Goal: Communication & Community: Answer question/provide support

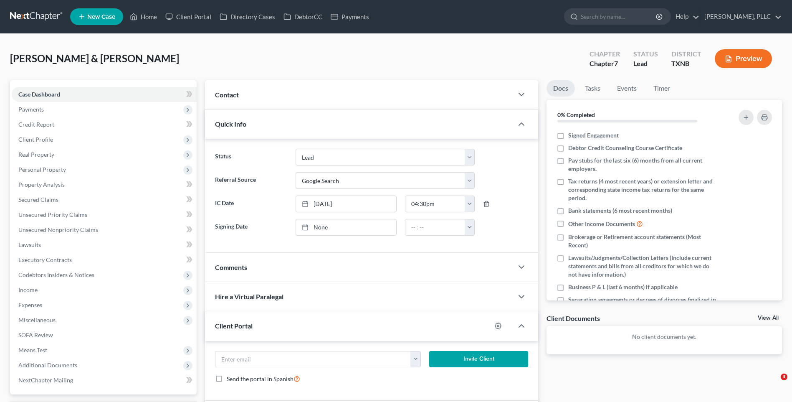
select select "14"
select select "4"
click at [372, 97] on div "Contact" at bounding box center [359, 94] width 308 height 29
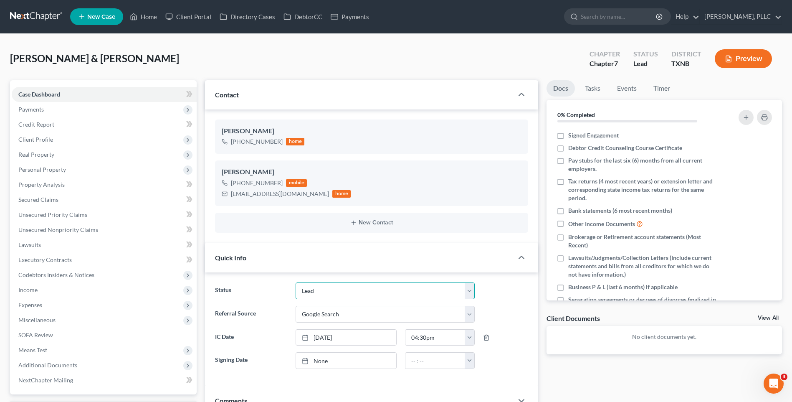
drag, startPoint x: 471, startPoint y: 291, endPoint x: 352, endPoint y: 281, distance: 120.2
click at [471, 291] on select "Appellate Phase Case Closed Dead File Demand Letter Phase Discharged Discharge …" at bounding box center [385, 290] width 179 height 17
select select "13"
click at [296, 282] on select "Appellate Phase Case Closed Dead File Demand Letter Phase Discharged Discharge …" at bounding box center [385, 290] width 179 height 17
click at [30, 92] on span "Case Dashboard" at bounding box center [39, 94] width 42 height 7
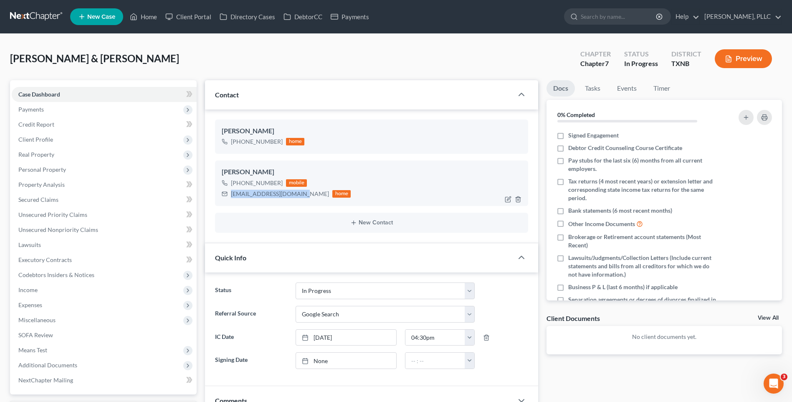
drag, startPoint x: 232, startPoint y: 194, endPoint x: 301, endPoint y: 195, distance: 68.5
click at [301, 195] on div "andrewvera000@gmail.com" at bounding box center [280, 194] width 98 height 8
copy div "andrewvera000@gmail.com"
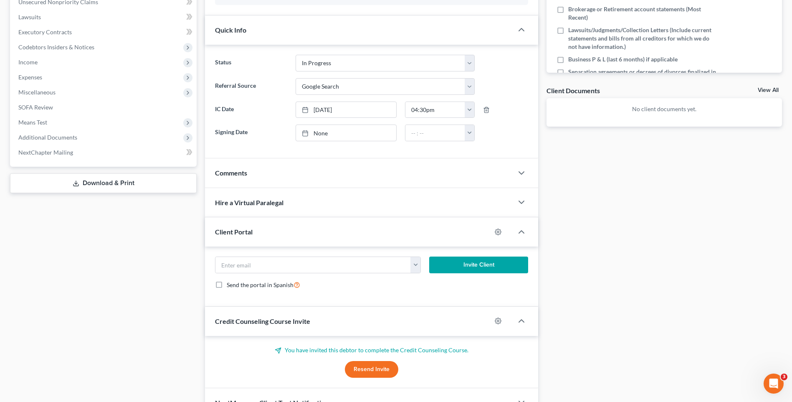
scroll to position [236, 0]
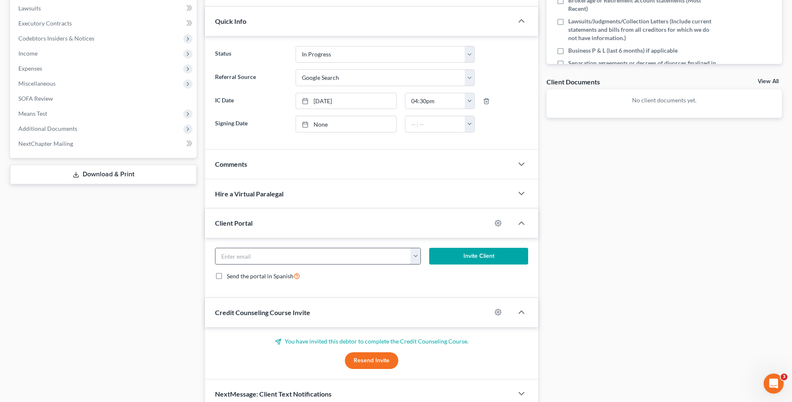
paste input "andrewvera000@gmail.com"
type input "andrewvera000@gmail.com"
click at [475, 253] on button "Invite Client" at bounding box center [478, 256] width 99 height 17
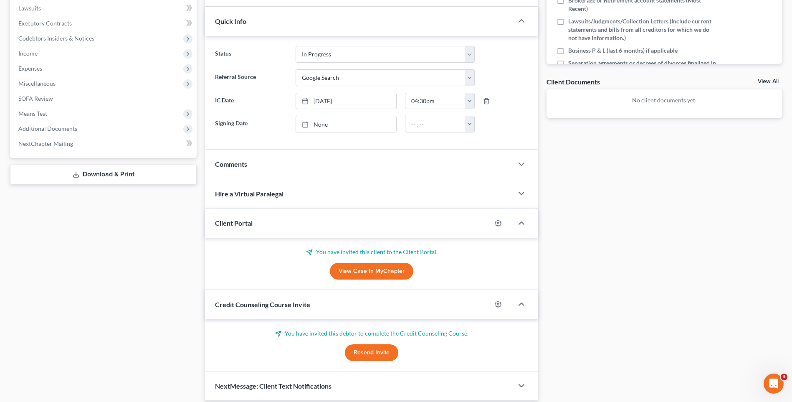
click at [600, 197] on div "Docs Tasks Events Timer 0% Completed Nothing here yet! Signed Engagement Debtor…" at bounding box center [664, 122] width 244 height 557
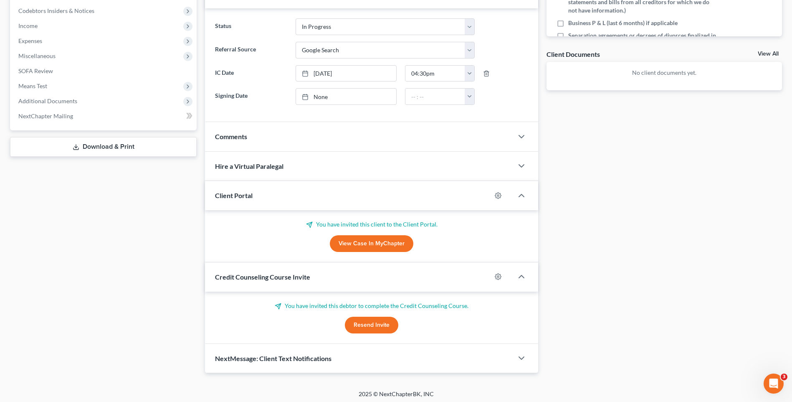
scroll to position [267, 0]
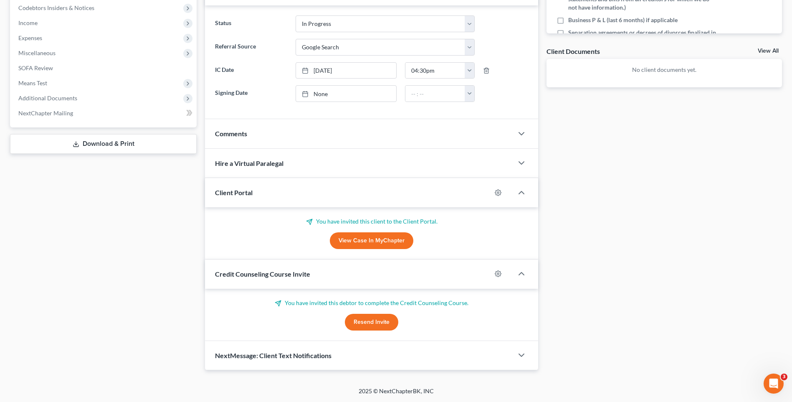
click at [253, 134] on div "Comments" at bounding box center [359, 133] width 308 height 29
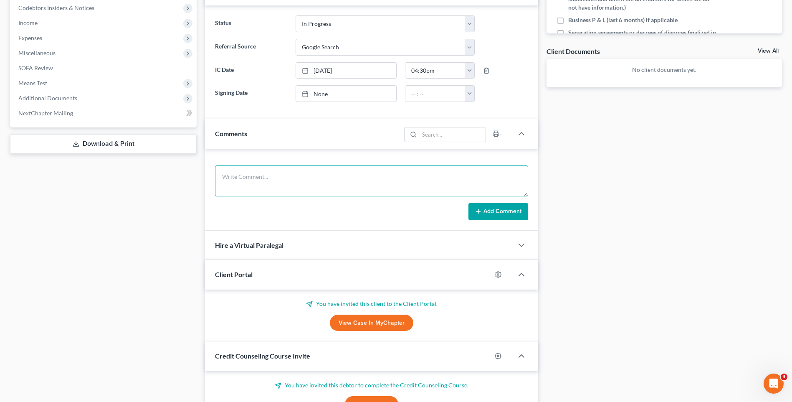
paste textarea "Greetings Andrew & Kai Vera, I am the paralegal the case has been assigned to a…"
type textarea "Greetings Andrew & Kai Vera, I am the paralegal the case has been assigned to a…"
click at [491, 209] on button "Add Comment" at bounding box center [498, 212] width 60 height 18
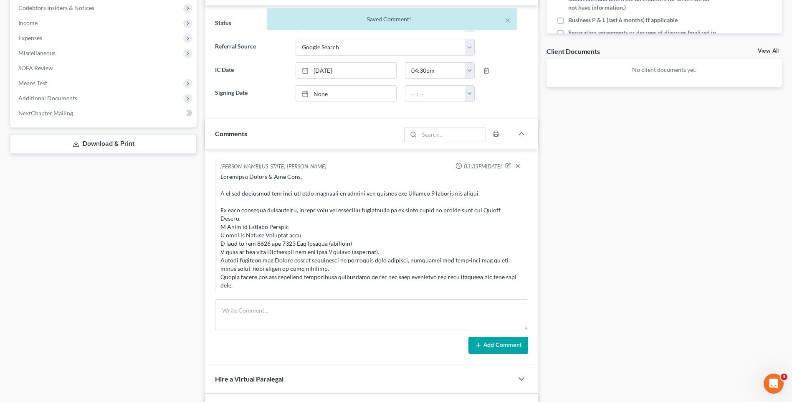
scroll to position [128, 0]
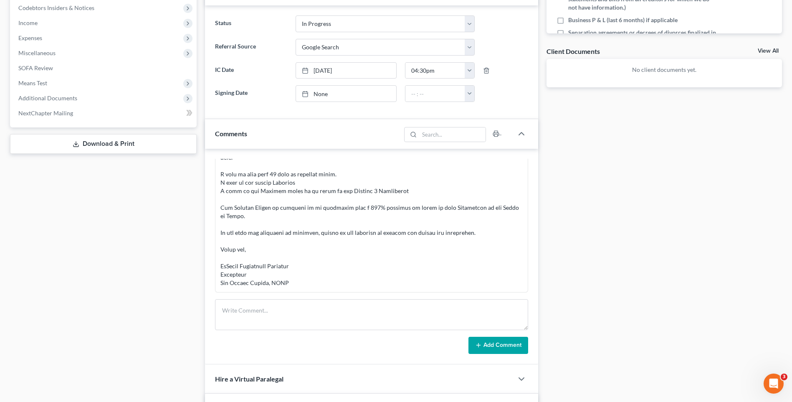
drag, startPoint x: 671, startPoint y: 195, endPoint x: 789, endPoint y: 189, distance: 118.7
click at [676, 193] on div "Docs Tasks Events Timer 0% Completed Nothing here yet! Signed Engagement Debtor…" at bounding box center [664, 199] width 244 height 772
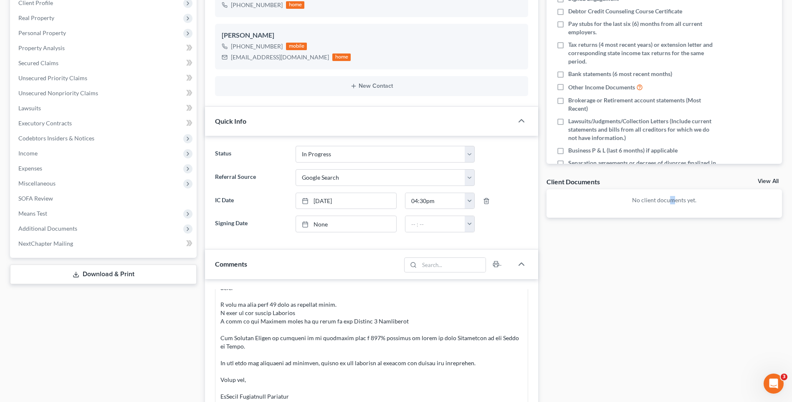
scroll to position [0, 0]
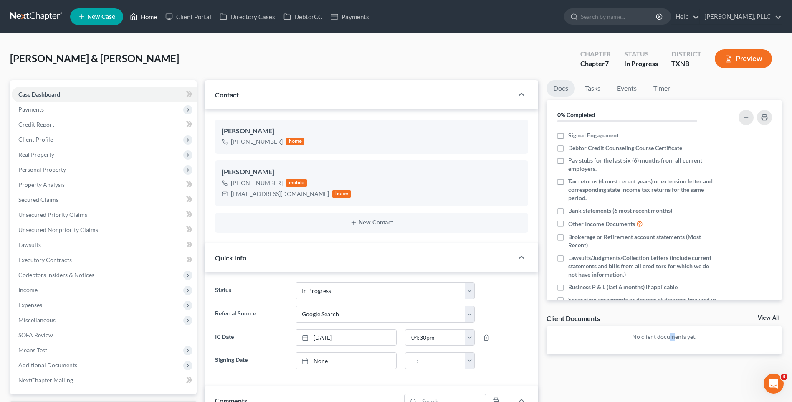
click at [148, 15] on link "Home" at bounding box center [143, 16] width 35 height 15
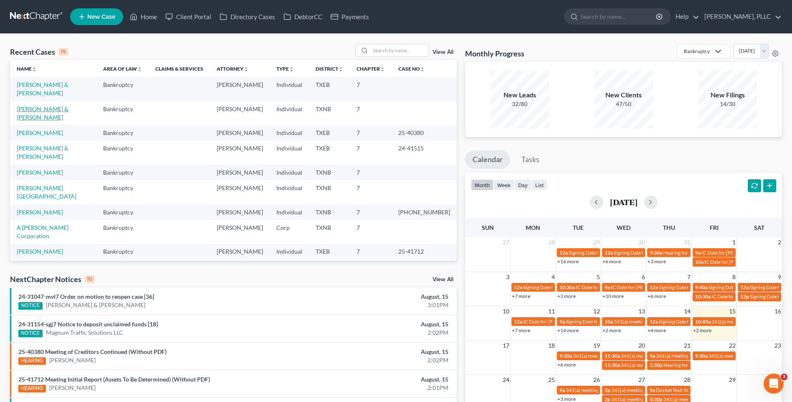
click at [40, 105] on link "Vera, Andrew & Kai" at bounding box center [43, 112] width 52 height 15
select select "4"
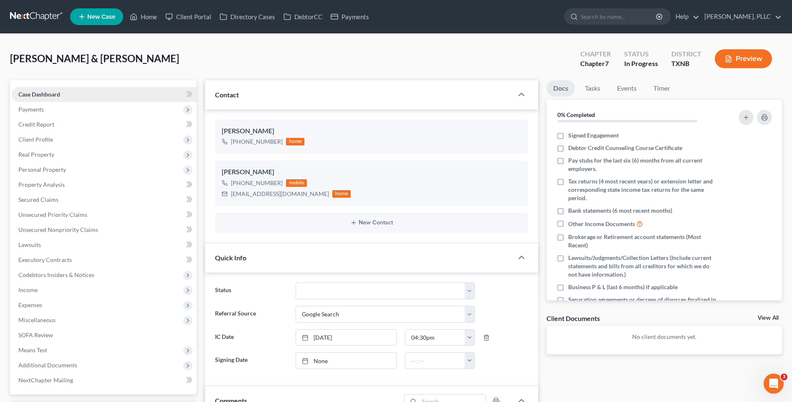
scroll to position [128, 0]
click at [145, 16] on link "Home" at bounding box center [143, 16] width 35 height 15
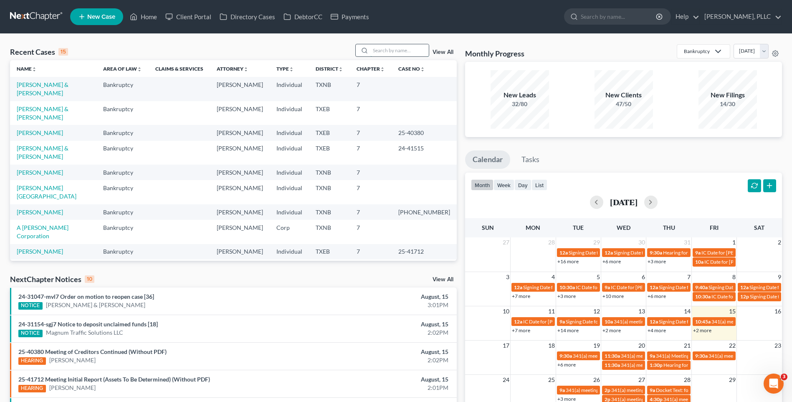
click at [387, 53] on input "search" at bounding box center [399, 50] width 58 height 12
type input "[PERSON_NAME]"
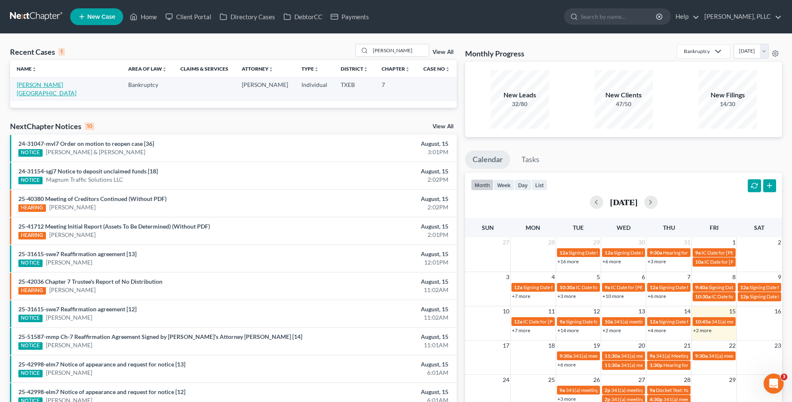
click at [42, 85] on link "Yanez, Israel" at bounding box center [47, 88] width 60 height 15
select select "6"
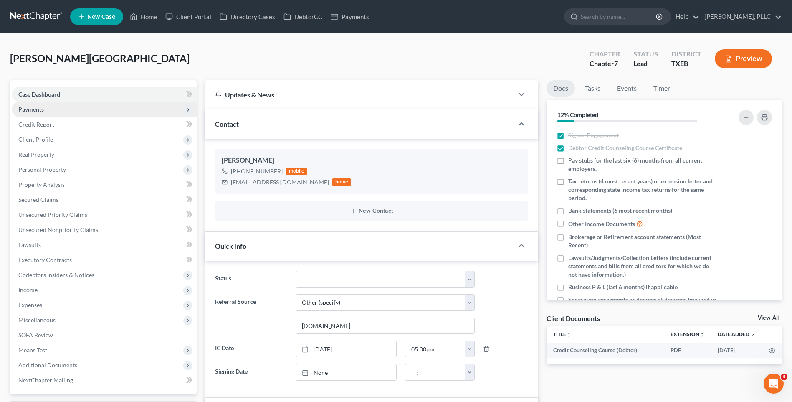
click at [43, 106] on span "Payments" at bounding box center [30, 109] width 25 height 7
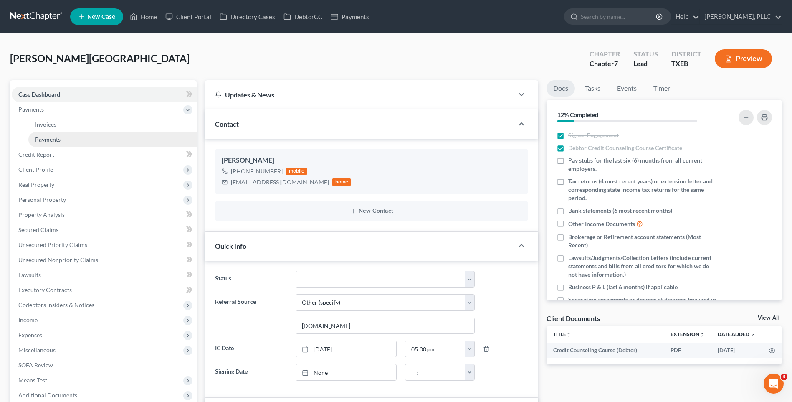
click at [40, 139] on span "Payments" at bounding box center [47, 139] width 25 height 7
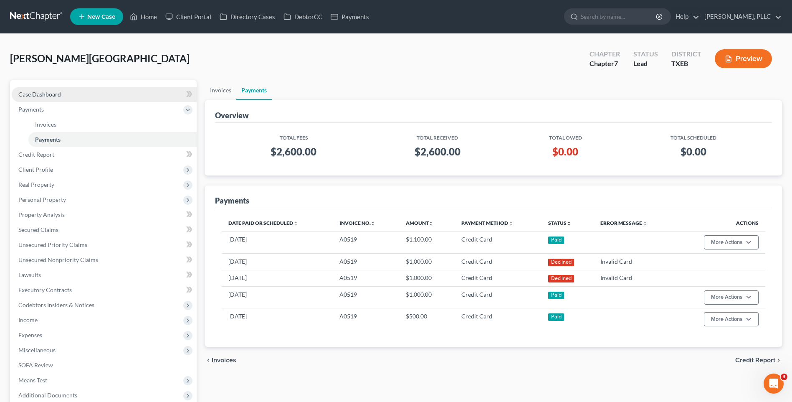
click at [33, 88] on link "Case Dashboard" at bounding box center [104, 94] width 185 height 15
select select "6"
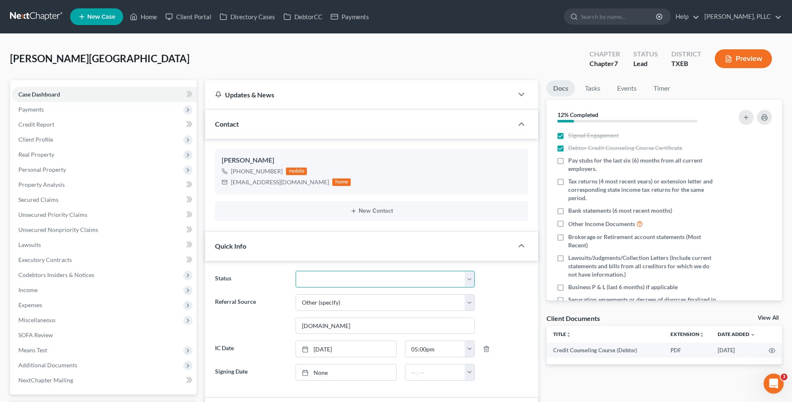
drag, startPoint x: 468, startPoint y: 278, endPoint x: 399, endPoint y: 271, distance: 70.1
click at [468, 278] on select "Appellate Phase Case Closed Dead File Demand Letter Phase Discharged Discharge …" at bounding box center [385, 279] width 179 height 17
select select "13"
click at [296, 271] on select "Appellate Phase Case Closed Dead File Demand Letter Phase Discharged Discharge …" at bounding box center [385, 279] width 179 height 17
drag, startPoint x: 230, startPoint y: 182, endPoint x: 301, endPoint y: 182, distance: 71.0
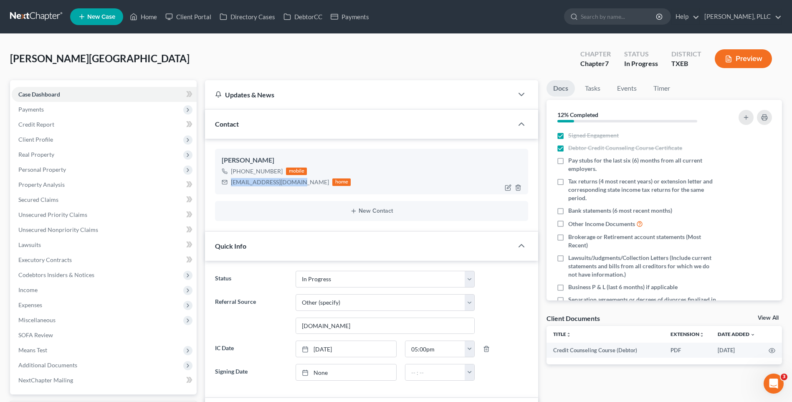
click at [301, 182] on div "iyanez211926@yahoo.com home" at bounding box center [286, 182] width 129 height 11
copy div "iyanez211926@yahoo.com"
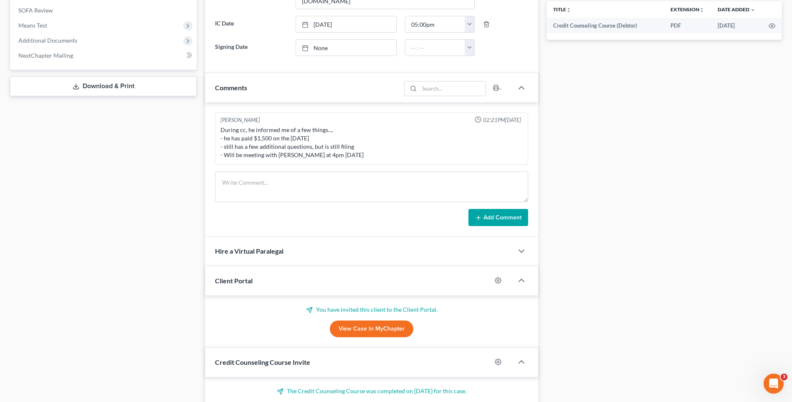
scroll to position [336, 0]
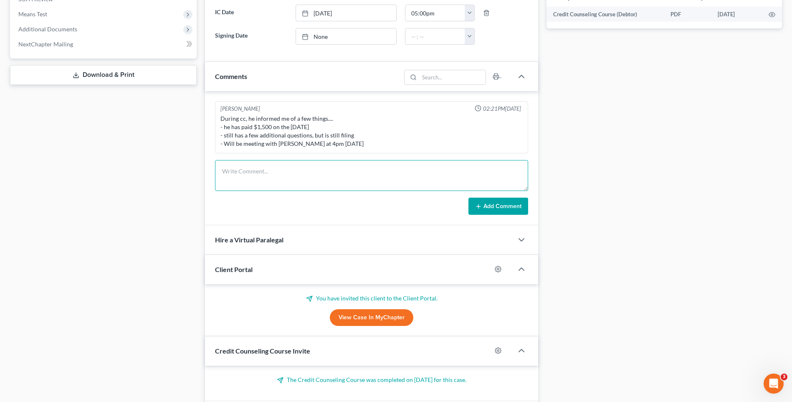
paste textarea "Greetings Israel Yanez, I am the paralegal that will be assisting you during th…"
type textarea "Greetings Israel Yanez, I am the paralegal that will be assisting you during th…"
click at [492, 204] on button "Add Comment" at bounding box center [498, 206] width 60 height 18
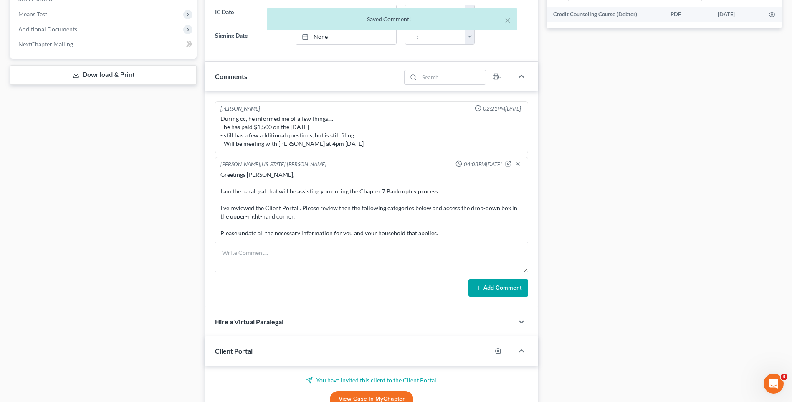
scroll to position [100, 0]
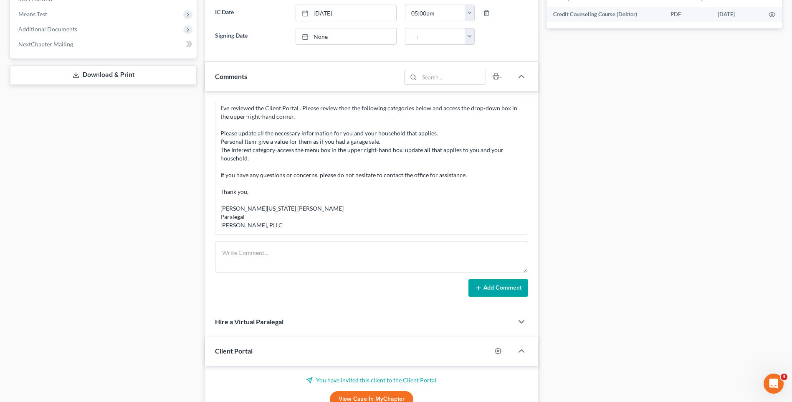
click at [628, 172] on div "Docs Tasks Events Timer 12% Completed Nothing here yet! Signed Engagement Debto…" at bounding box center [664, 127] width 244 height 767
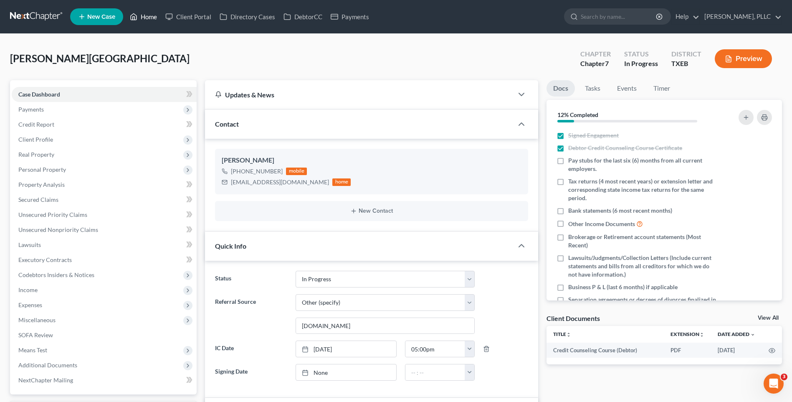
click at [149, 20] on link "Home" at bounding box center [143, 16] width 35 height 15
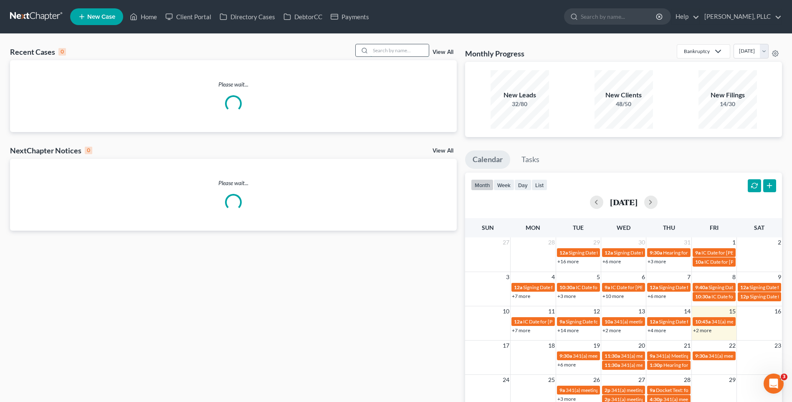
click at [377, 46] on input "search" at bounding box center [399, 50] width 58 height 12
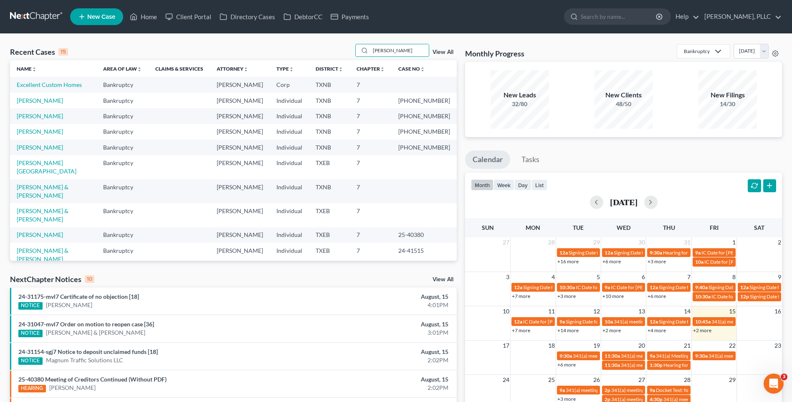
type input "Ratcliff"
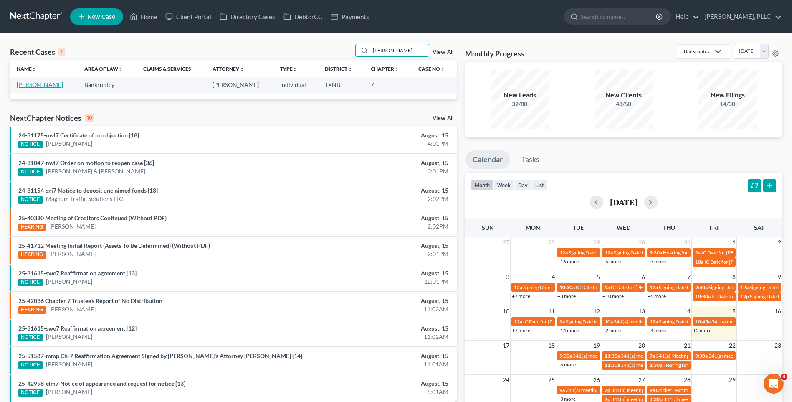
click at [32, 84] on link "Ratcliff, Hortencia" at bounding box center [40, 84] width 46 height 7
select select "4"
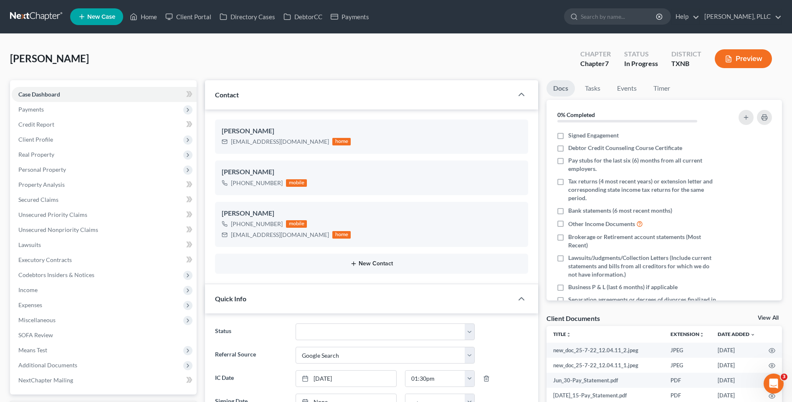
scroll to position [726, 0]
drag, startPoint x: 231, startPoint y: 142, endPoint x: 306, endPoint y: 143, distance: 74.7
click at [306, 143] on div "hortenciaratcliff@gmail.com home" at bounding box center [286, 141] width 129 height 11
copy div "hortenciaratcliff@gmail.com"
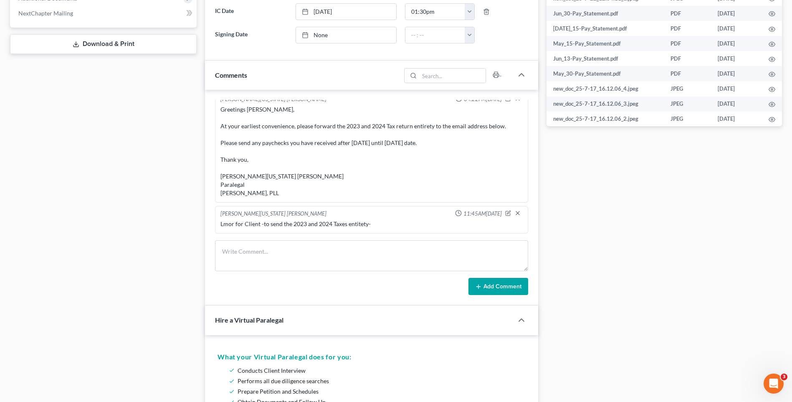
scroll to position [382, 0]
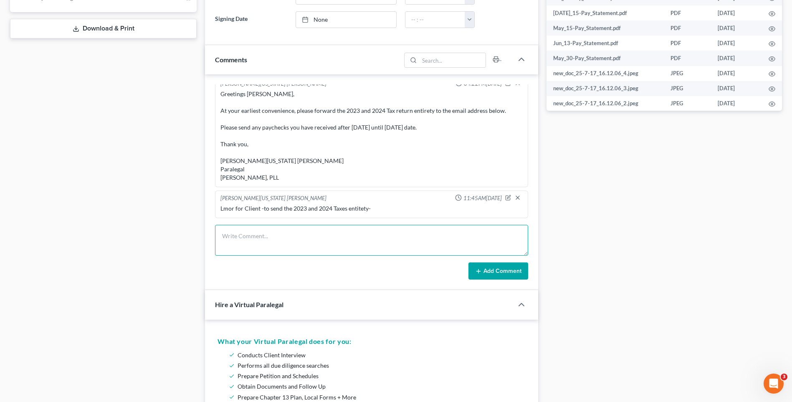
click at [261, 239] on textarea at bounding box center [371, 240] width 313 height 31
paste textarea "Greetings Hortencia Ratcliff, At your earliest convenience, please forward your…"
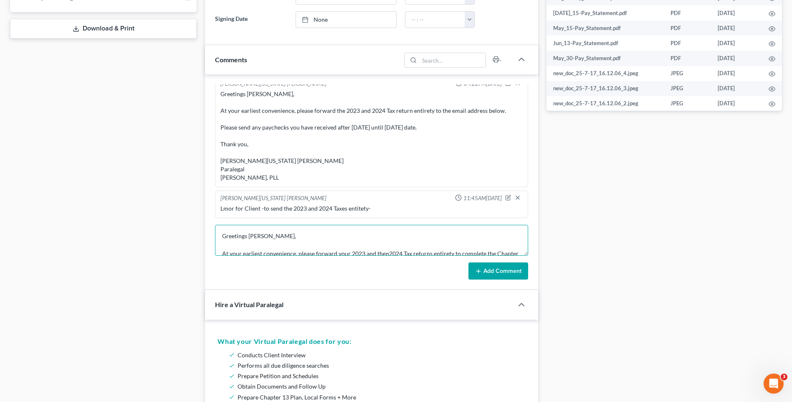
scroll to position [89, 0]
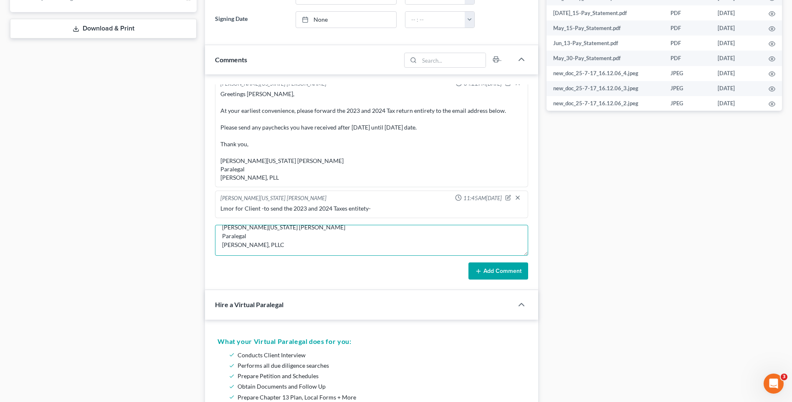
type textarea "Greetings Hortencia Ratcliff, At your earliest convenience, please forward your…"
click at [488, 268] on button "Add Comment" at bounding box center [498, 271] width 60 height 18
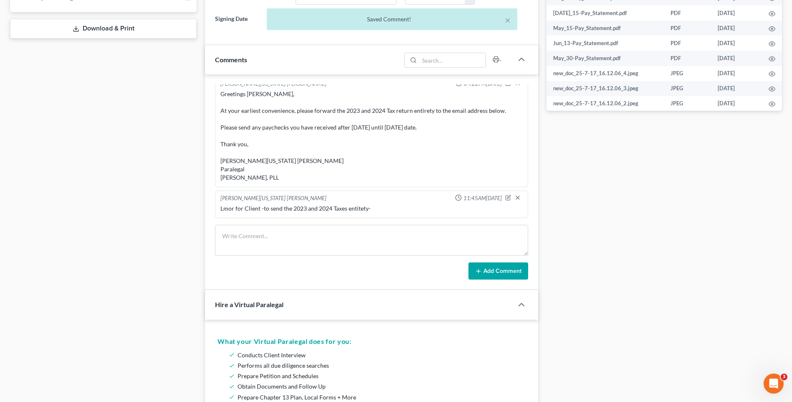
scroll to position [849, 0]
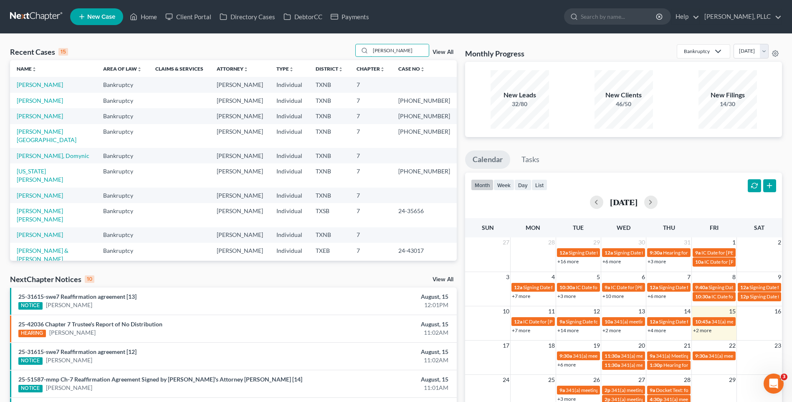
drag, startPoint x: 401, startPoint y: 52, endPoint x: 318, endPoint y: 56, distance: 83.6
click at [318, 56] on div "Recent Cases 15 Williams View All" at bounding box center [233, 52] width 447 height 16
type input "Vera"
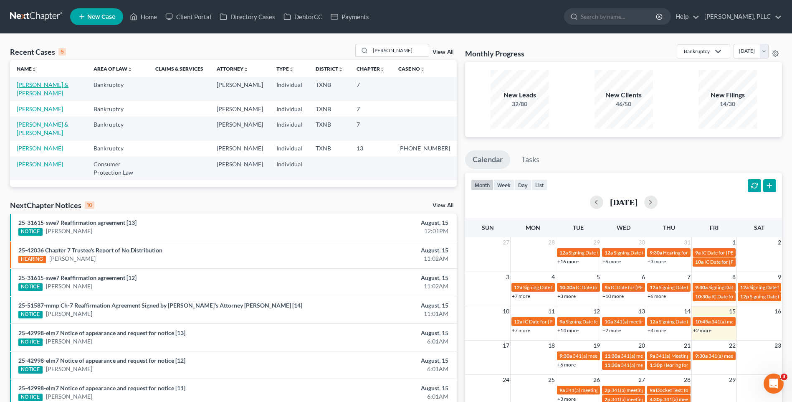
drag, startPoint x: 58, startPoint y: 85, endPoint x: 5, endPoint y: 195, distance: 122.5
click at [58, 84] on link "[PERSON_NAME] & [PERSON_NAME]" at bounding box center [43, 88] width 52 height 15
select select "4"
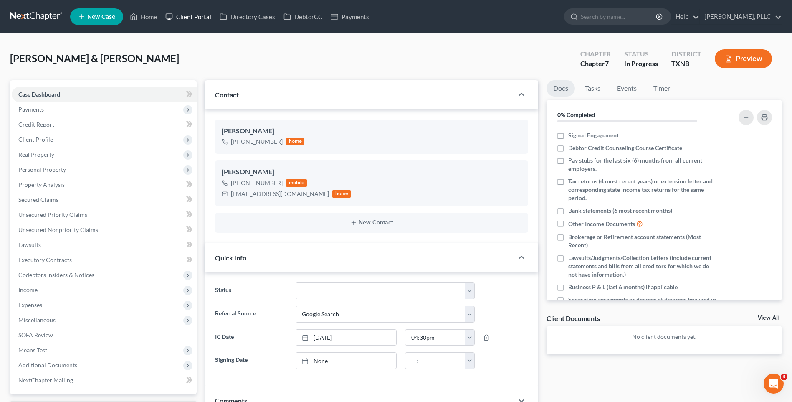
click at [195, 16] on link "Client Portal" at bounding box center [188, 16] width 54 height 15
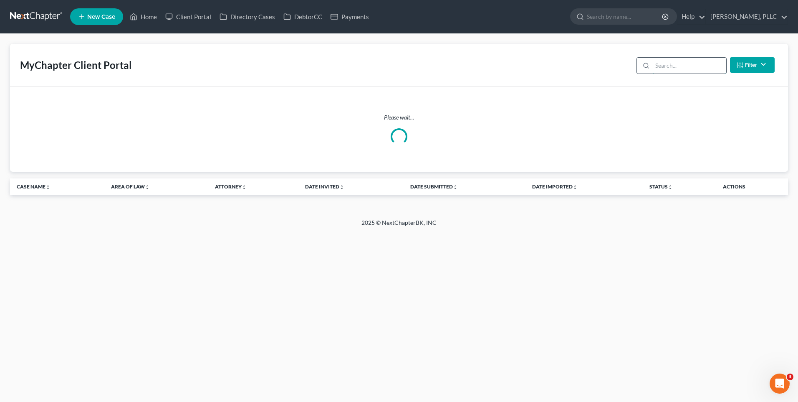
click at [675, 68] on input "search" at bounding box center [690, 66] width 74 height 16
type input "[PERSON_NAME]"
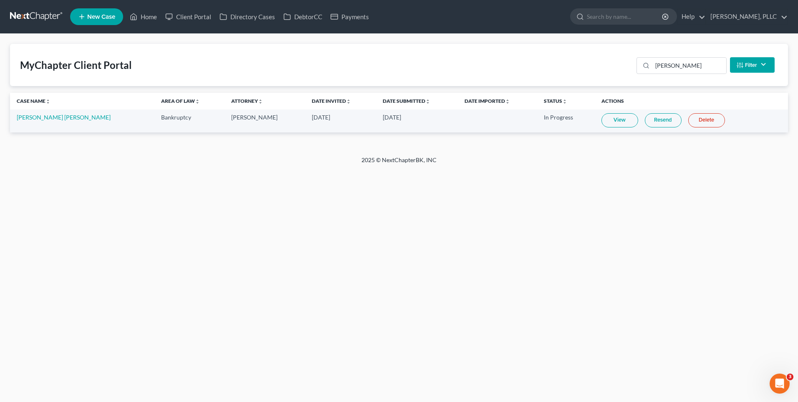
click at [602, 117] on link "View" at bounding box center [620, 120] width 37 height 14
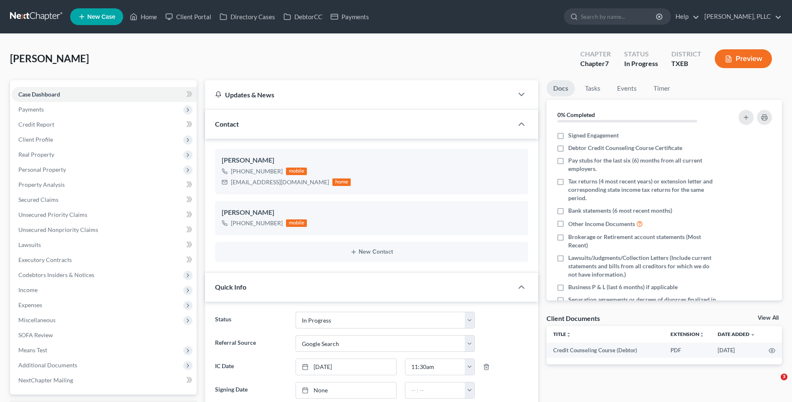
select select "13"
select select "4"
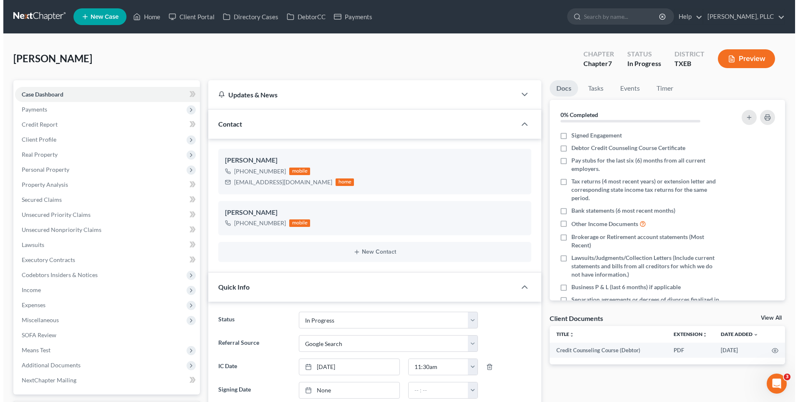
scroll to position [346, 0]
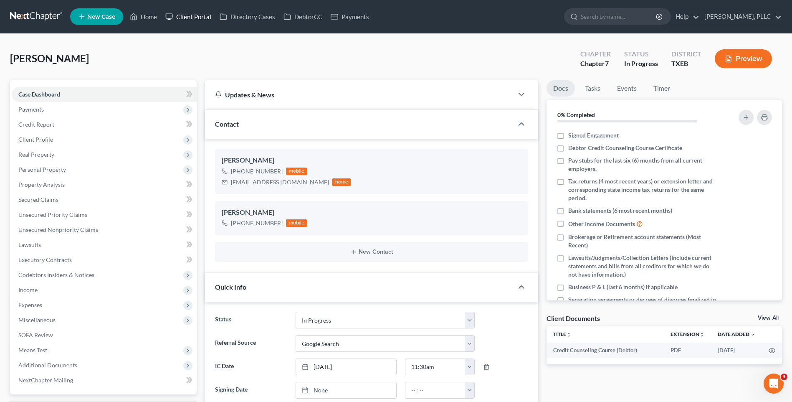
click at [195, 14] on link "Client Portal" at bounding box center [188, 16] width 54 height 15
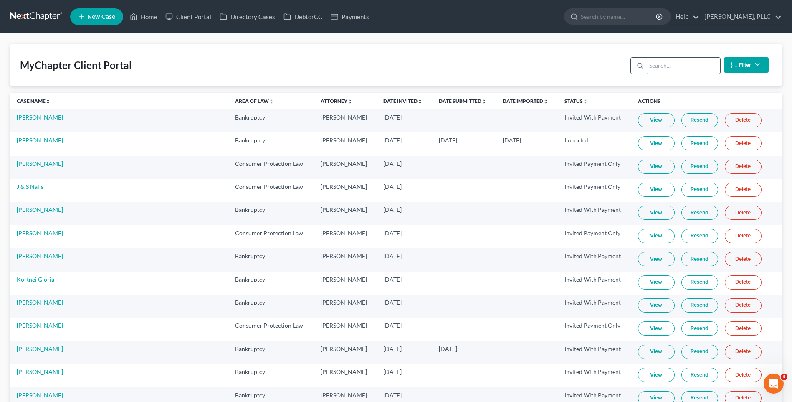
click at [656, 70] on input "search" at bounding box center [683, 66] width 74 height 16
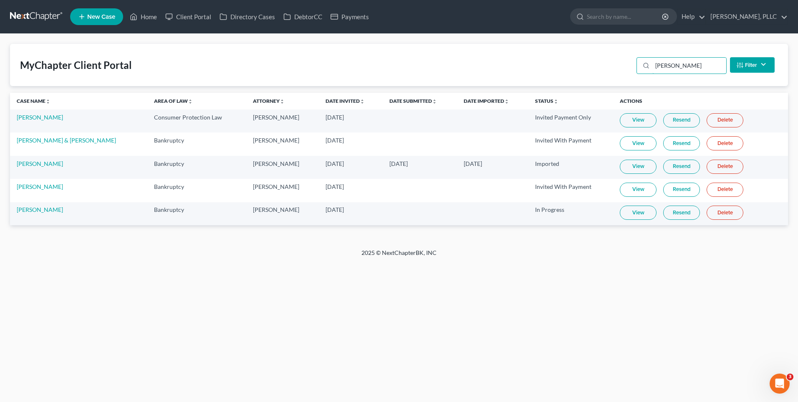
type input "Vera"
click at [625, 210] on link "View" at bounding box center [638, 212] width 37 height 14
click at [314, 17] on link "DebtorCC" at bounding box center [302, 16] width 47 height 15
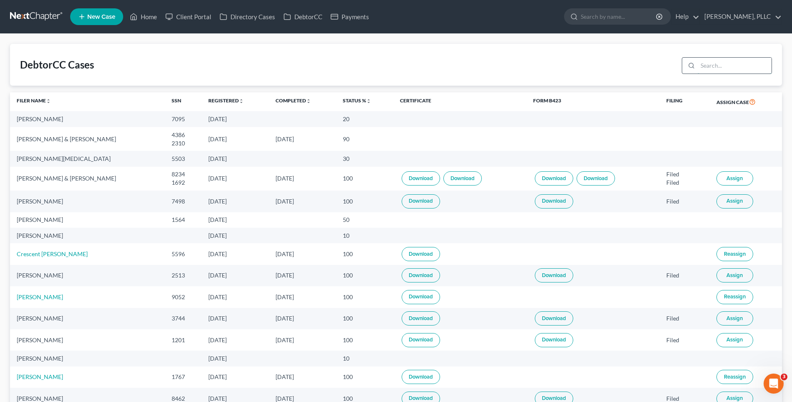
click at [730, 61] on input "search" at bounding box center [735, 66] width 74 height 16
type input "[PERSON_NAME]"
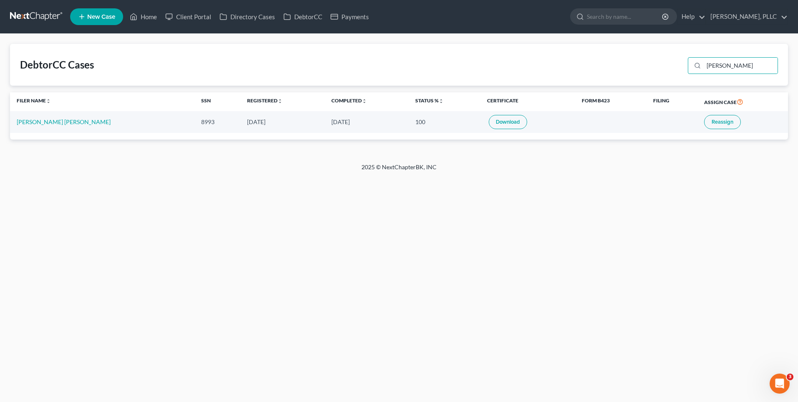
click at [712, 119] on span "Reassign" at bounding box center [723, 122] width 22 height 7
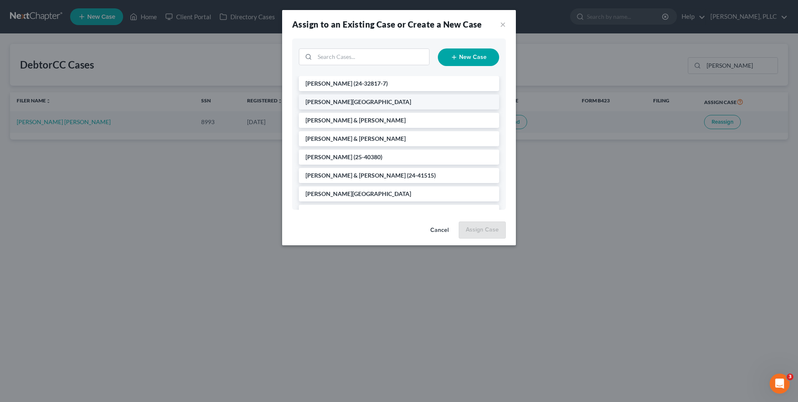
click at [341, 99] on li "Yanez, Israel" at bounding box center [399, 101] width 200 height 15
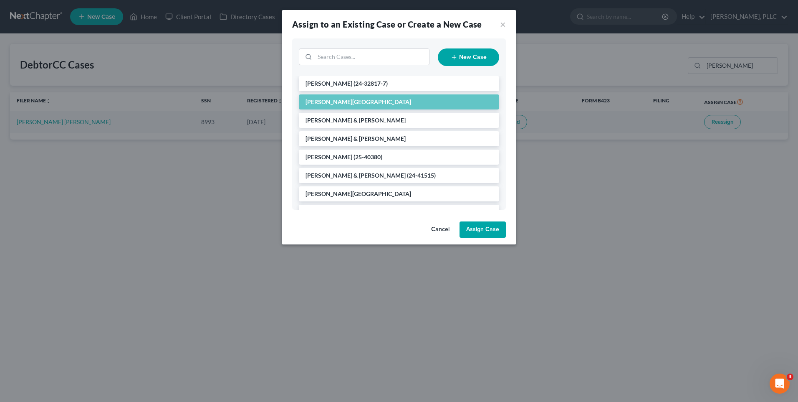
click at [491, 225] on button "Assign Case" at bounding box center [483, 229] width 46 height 17
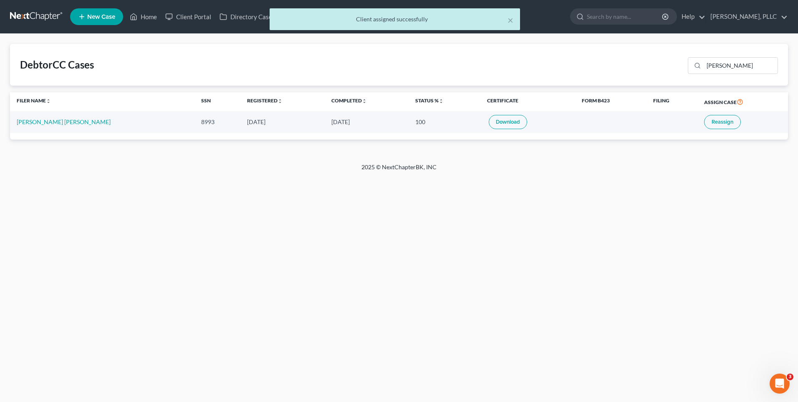
click at [489, 119] on link "Download" at bounding box center [508, 122] width 38 height 14
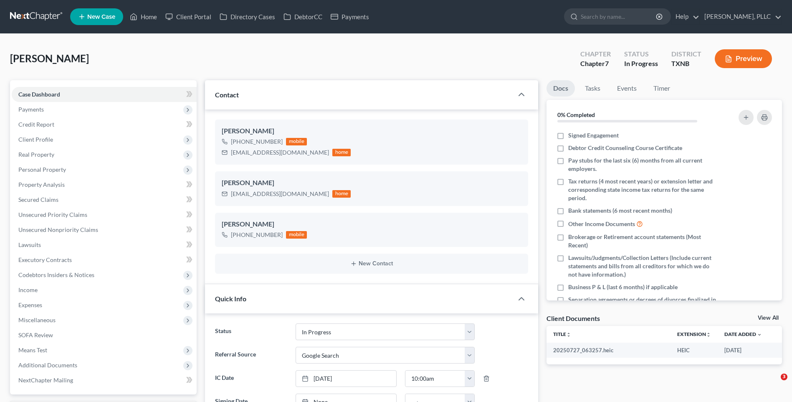
select select "13"
select select "4"
click at [301, 15] on link "DebtorCC" at bounding box center [302, 16] width 47 height 15
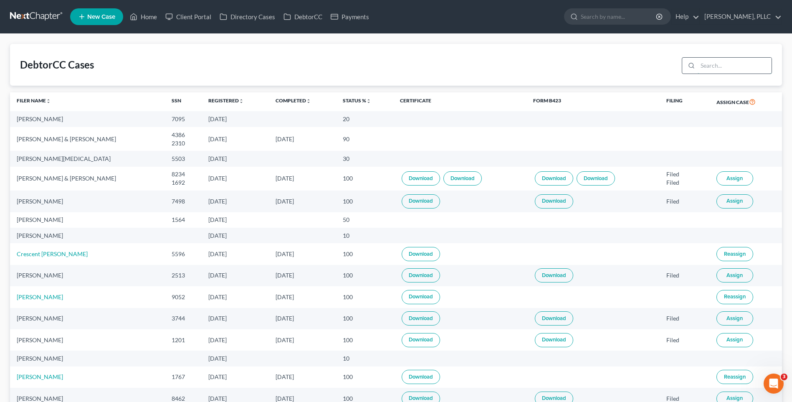
click at [719, 71] on input "search" at bounding box center [735, 66] width 74 height 16
type input "[PERSON_NAME]"
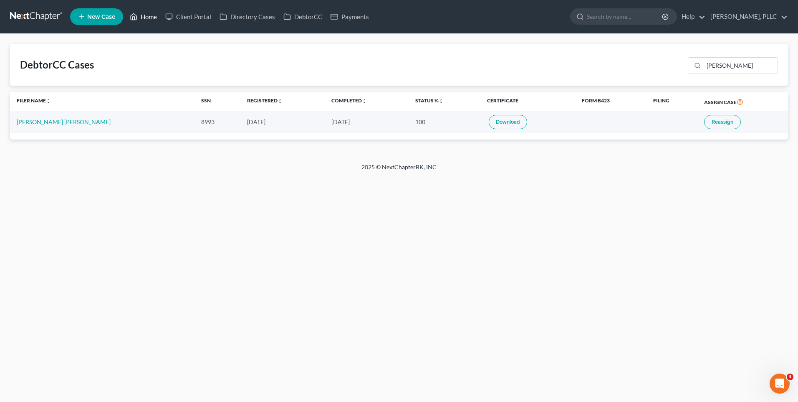
click at [150, 15] on link "Home" at bounding box center [143, 16] width 35 height 15
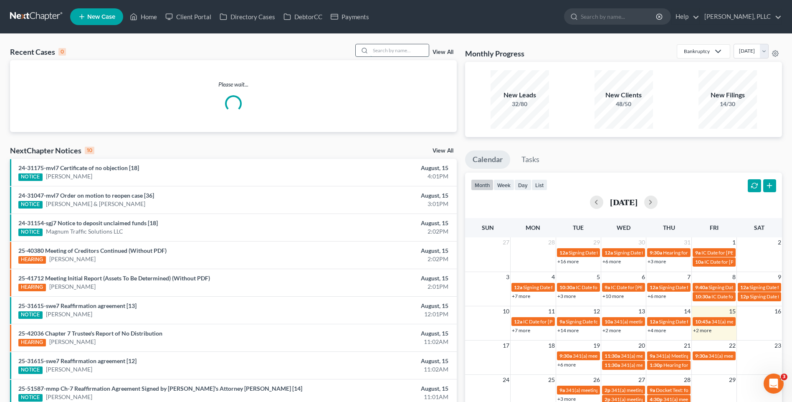
click at [399, 50] on input "search" at bounding box center [399, 50] width 58 height 12
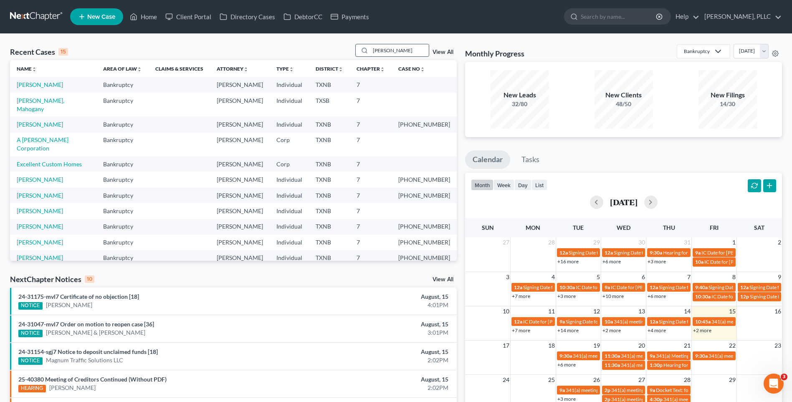
type input "Thyne"
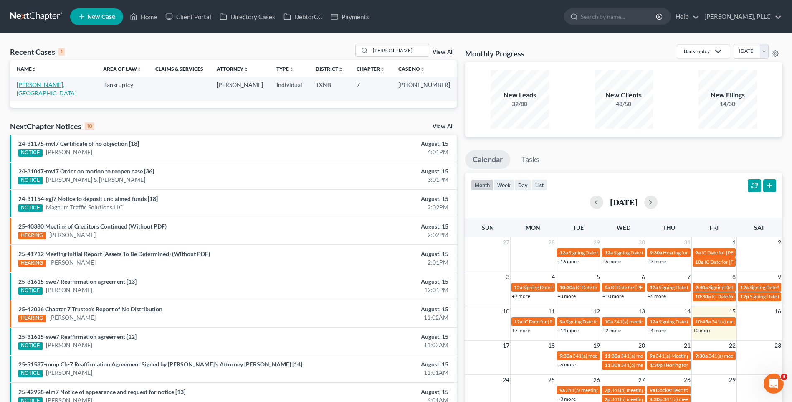
click at [27, 85] on link "Thyne, Salem" at bounding box center [47, 88] width 60 height 15
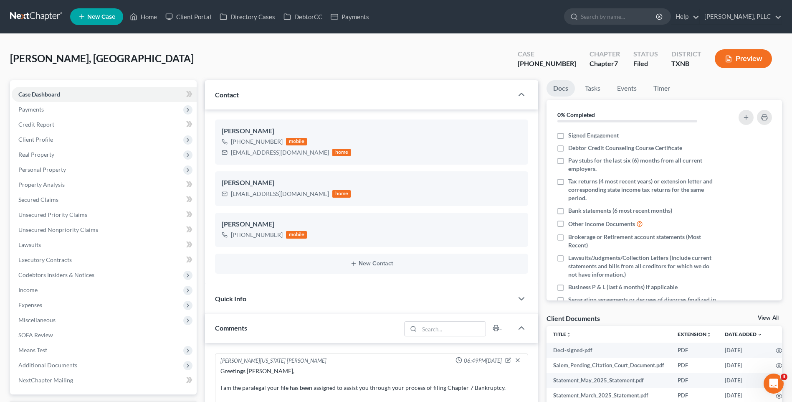
scroll to position [1172, 0]
click at [268, 331] on div "Comments" at bounding box center [303, 327] width 196 height 29
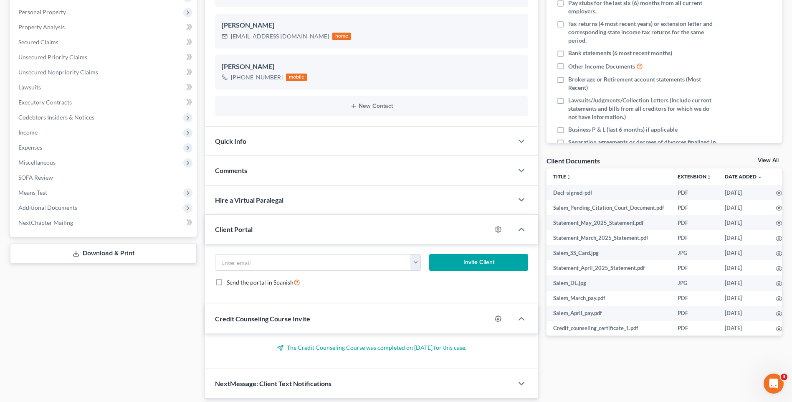
scroll to position [157, 0]
click at [247, 172] on div "Comments" at bounding box center [359, 171] width 308 height 29
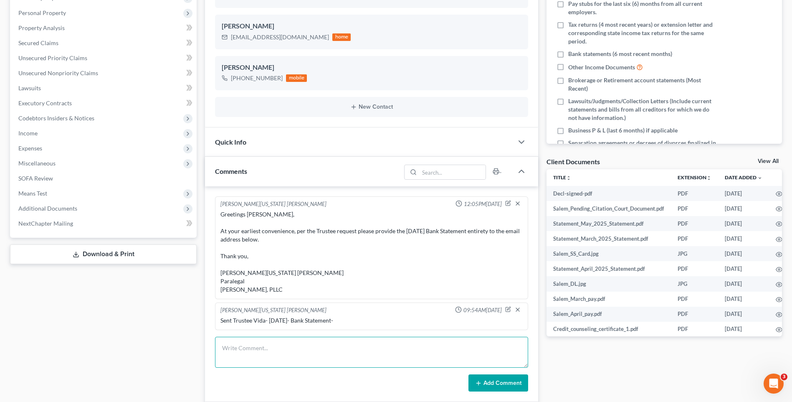
paste textarea "Greetings Salem Thyne, The July statement previously sent has been sent to the …"
type textarea "Greetings Salem Thyne, The July statement previously sent has been sent to the …"
click at [483, 382] on button "Add Comment" at bounding box center [498, 383] width 60 height 18
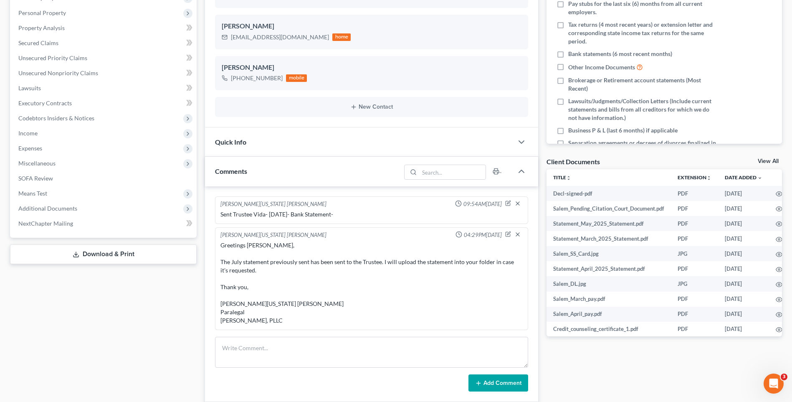
scroll to position [0, 0]
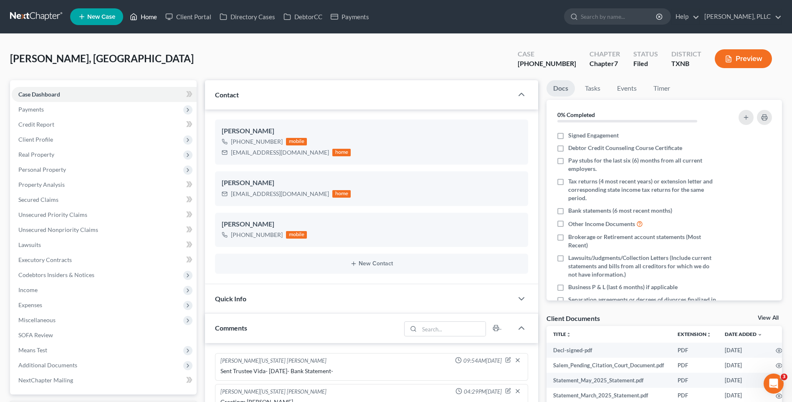
click at [149, 14] on link "Home" at bounding box center [143, 16] width 35 height 15
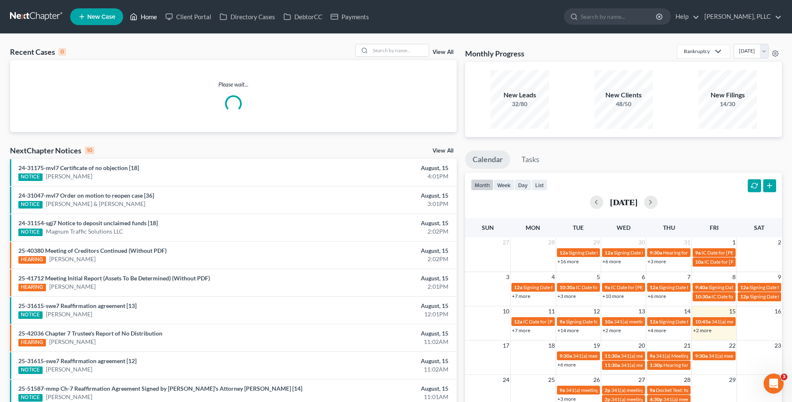
click at [151, 16] on link "Home" at bounding box center [143, 16] width 35 height 15
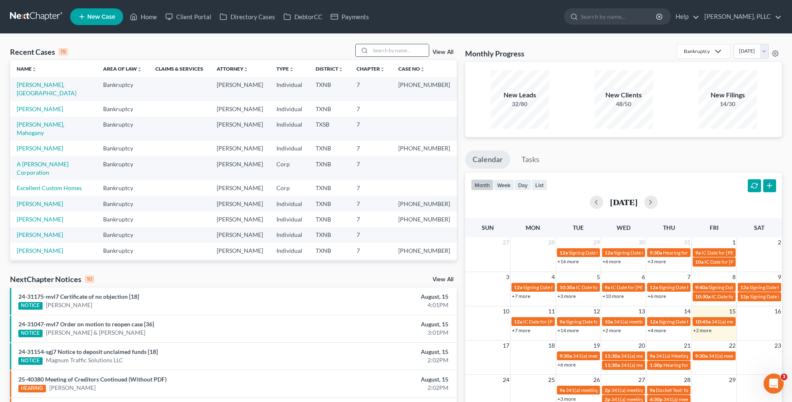
click at [379, 47] on input "search" at bounding box center [399, 50] width 58 height 12
type input "Witherspoon"
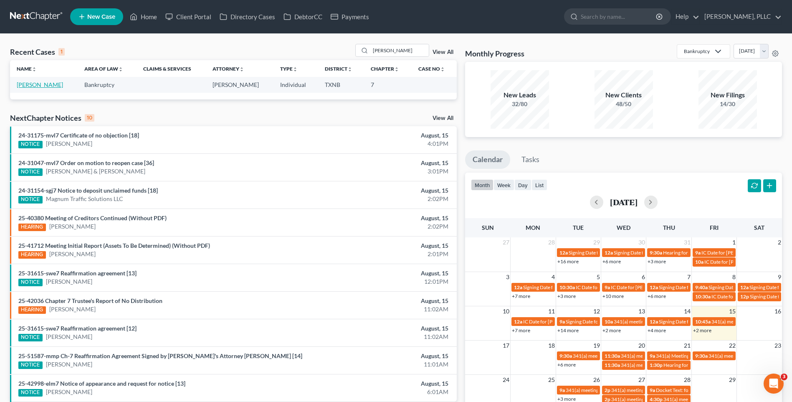
click at [45, 83] on link "Witherspoon, Lashanta" at bounding box center [40, 84] width 46 height 7
select select "6"
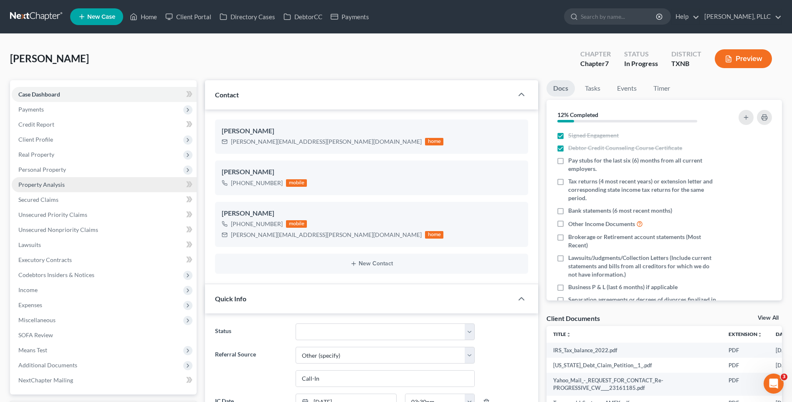
scroll to position [862, 0]
click at [37, 106] on span "Payments" at bounding box center [30, 109] width 25 height 7
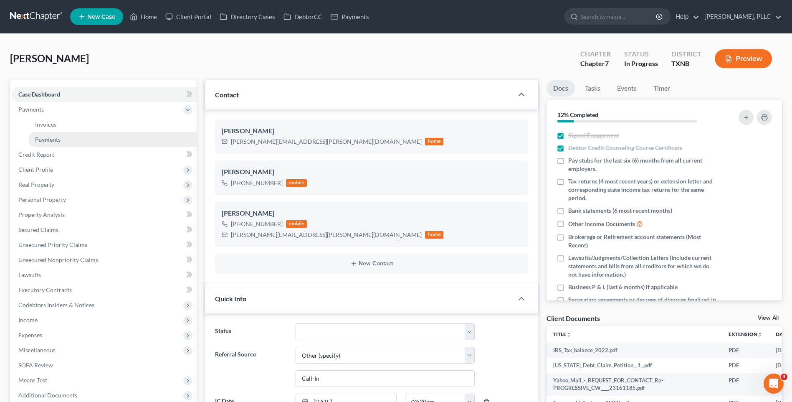
click at [56, 138] on span "Payments" at bounding box center [47, 139] width 25 height 7
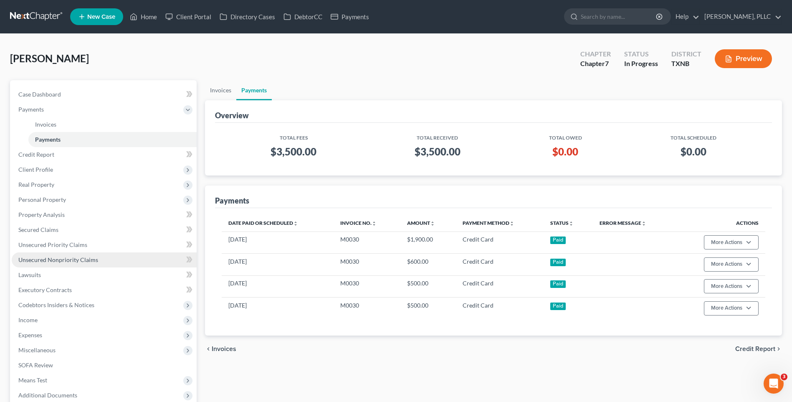
click at [44, 259] on span "Unsecured Nonpriority Claims" at bounding box center [58, 259] width 80 height 7
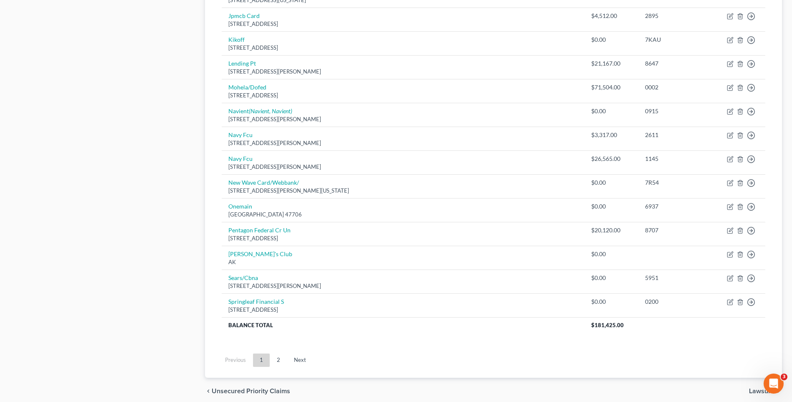
scroll to position [551, 0]
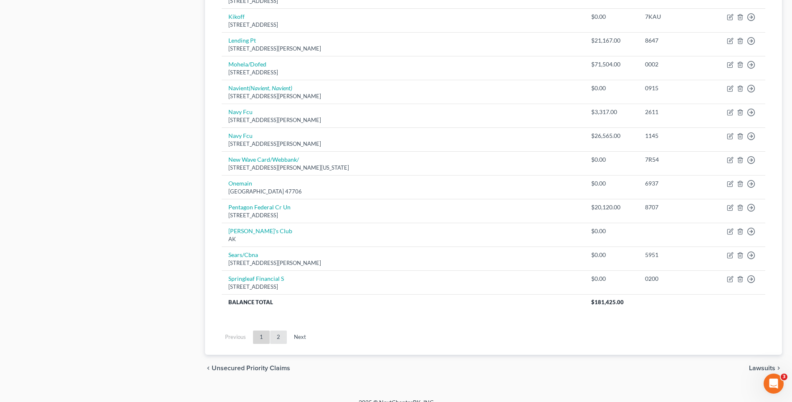
click at [278, 337] on link "2" at bounding box center [278, 336] width 17 height 13
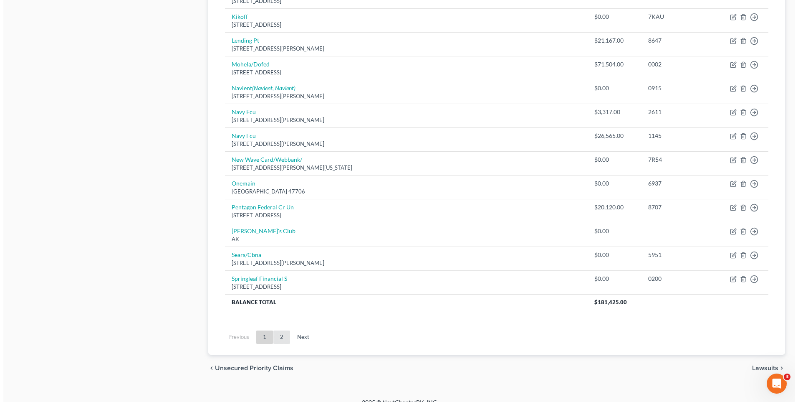
scroll to position [51, 0]
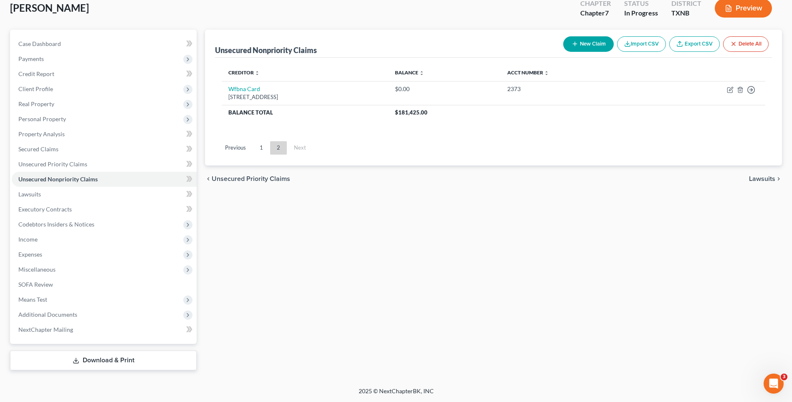
click at [584, 41] on button "New Claim" at bounding box center [588, 43] width 51 height 15
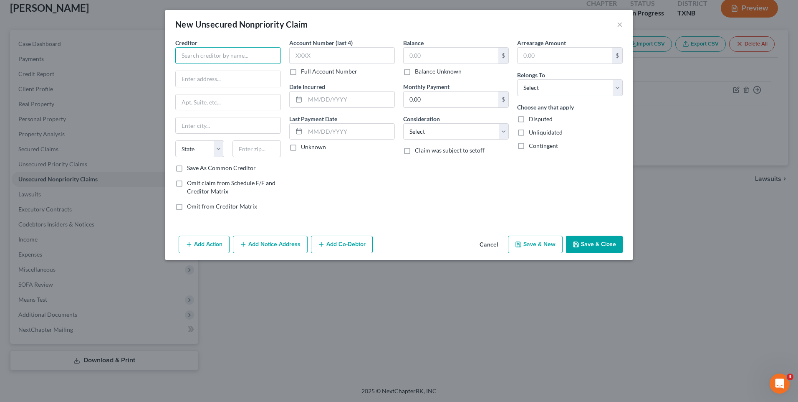
click at [190, 56] on input "text" at bounding box center [228, 55] width 106 height 17
type input "LLG TRANSPORTATION CONSULTANTS"
click at [421, 58] on input "text" at bounding box center [451, 56] width 95 height 16
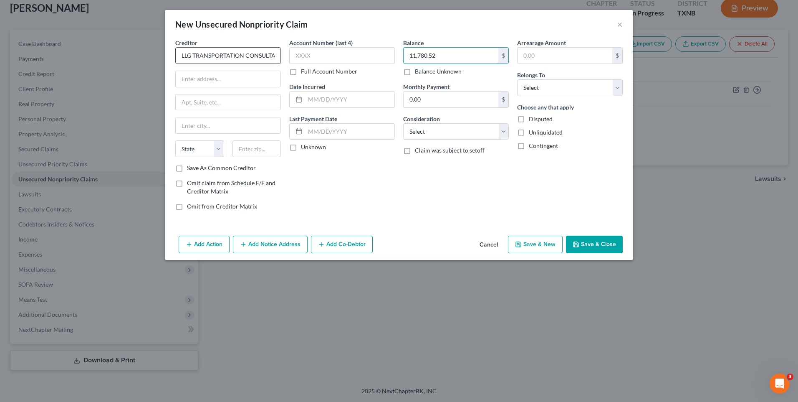
type input "11,780.52"
drag, startPoint x: 180, startPoint y: 53, endPoint x: 282, endPoint y: 51, distance: 101.5
click at [282, 51] on div "Creditor * LLG TRANSPORTATION CONSULTANTS State AL AK AR AZ CA CO CT DE DC FL G…" at bounding box center [228, 127] width 114 height 179
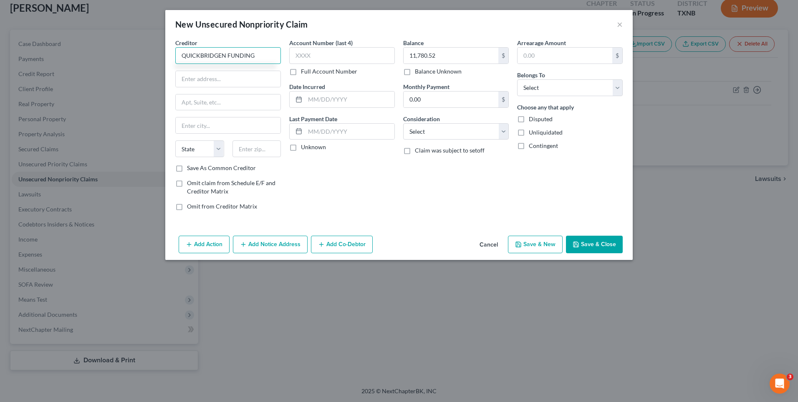
type input "QUICKBRIDGEN FUNDING"
click at [301, 76] on label "Full Account Number" at bounding box center [329, 71] width 56 height 8
click at [304, 73] on input "Full Account Number" at bounding box center [306, 69] width 5 height 5
click at [307, 56] on input "text" at bounding box center [342, 55] width 106 height 17
type input "0000112858"
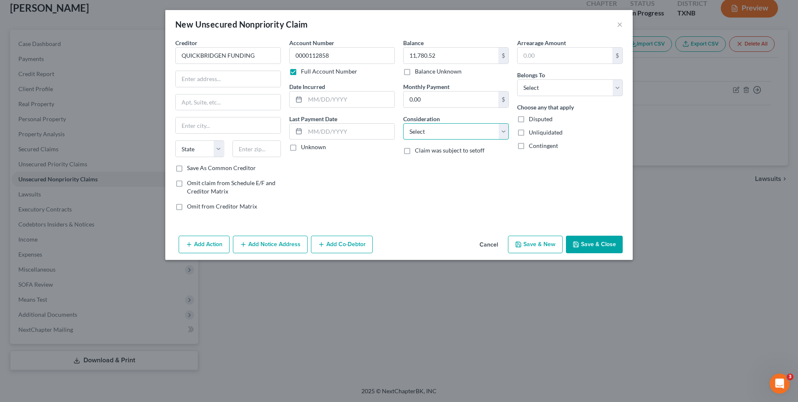
click at [504, 128] on select "Select Cable / Satellite Services Collection Agency Credit Card Debt Debt Couns…" at bounding box center [456, 131] width 106 height 17
select select "14"
click at [403, 123] on select "Select Cable / Satellite Services Collection Agency Credit Card Debt Debt Couns…" at bounding box center [456, 131] width 106 height 17
click at [432, 165] on input "text" at bounding box center [456, 163] width 105 height 16
type input "personal gurantee on business debt"
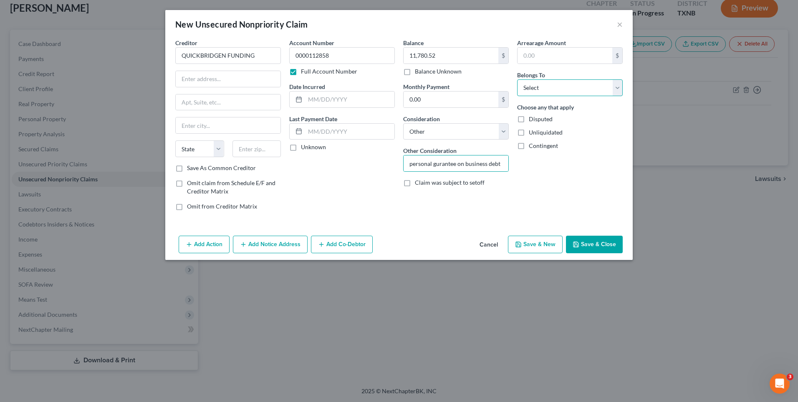
click at [619, 86] on select "Select Debtor 1 Only Debtor 2 Only Debtor 1 And Debtor 2 Only At Least One Of T…" at bounding box center [570, 87] width 106 height 17
select select "0"
click at [517, 79] on select "Select Debtor 1 Only Debtor 2 Only Debtor 1 And Debtor 2 Only At Least One Of T…" at bounding box center [570, 87] width 106 height 17
click at [227, 56] on input "QUICKBRIDGEN FUNDING" at bounding box center [228, 55] width 106 height 17
click at [260, 57] on input "QUICKBRIDGE FUNDING" at bounding box center [228, 55] width 106 height 17
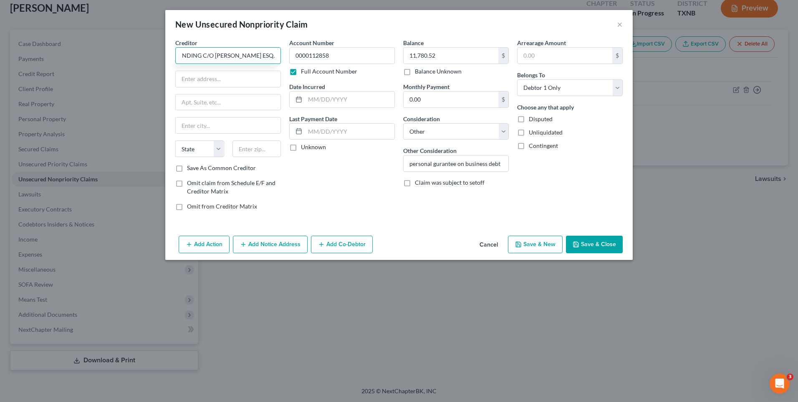
scroll to position [0, 57]
type input "QUICKBRIDGE FUNDING C/O JOSHUA J. PROVOST ESQ."
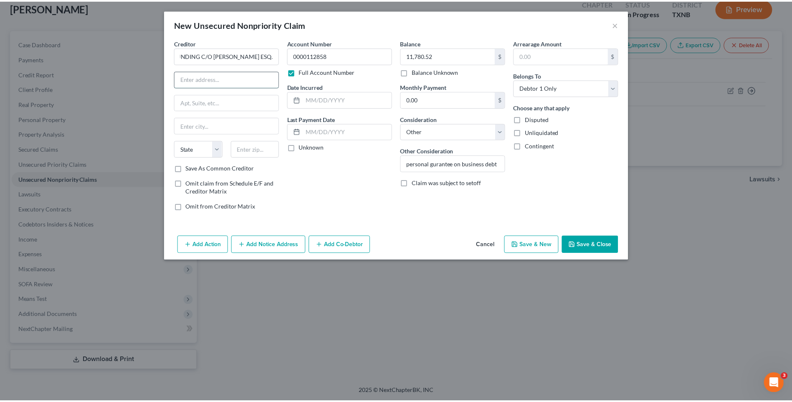
scroll to position [0, 0]
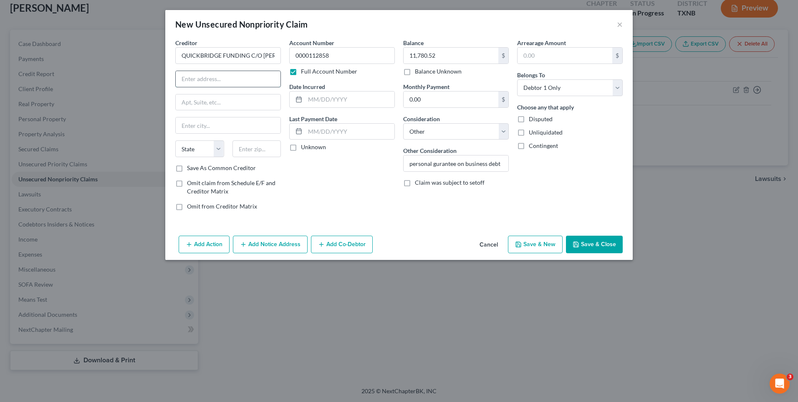
click at [253, 86] on input "text" at bounding box center [228, 79] width 105 height 16
type input "25852 McBean Pkwy"
type input "Suite 801"
type input "Santa Clarita"
select select "4"
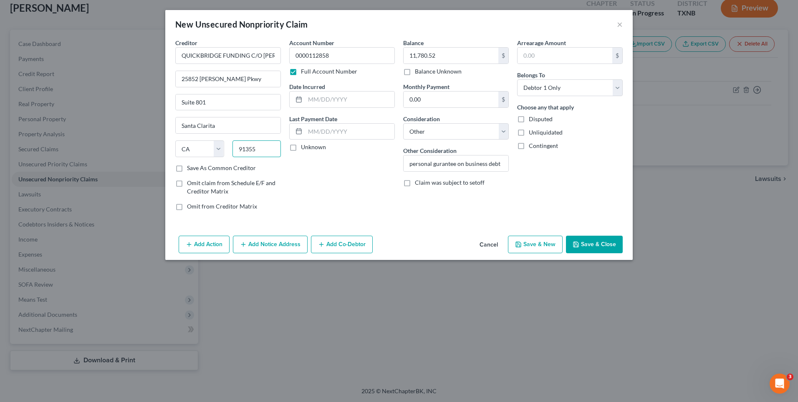
type input "91355"
type input "Valencia"
click at [594, 242] on button "Save & Close" at bounding box center [594, 244] width 57 height 18
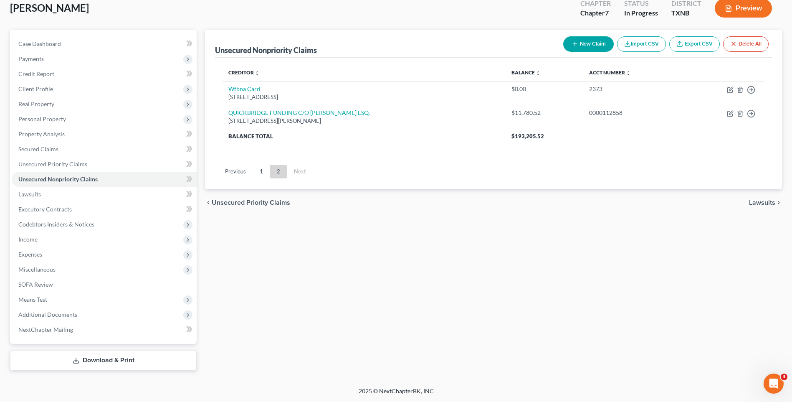
click at [507, 303] on div "Unsecured Nonpriority Claims New Claim Import CSV Export CSV Delete All Credito…" at bounding box center [493, 200] width 585 height 340
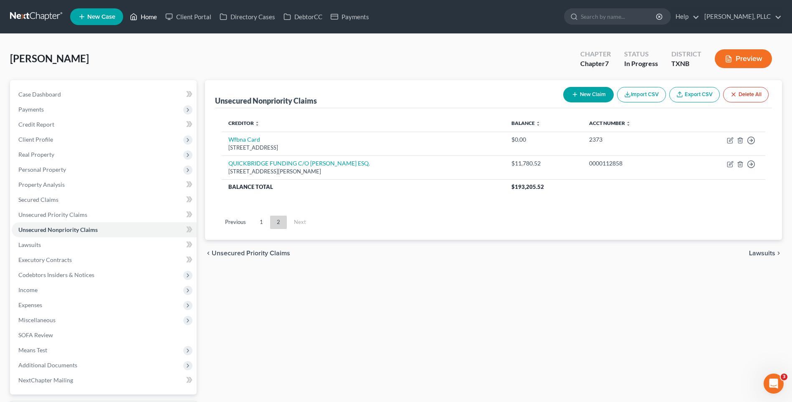
click at [145, 19] on link "Home" at bounding box center [143, 16] width 35 height 15
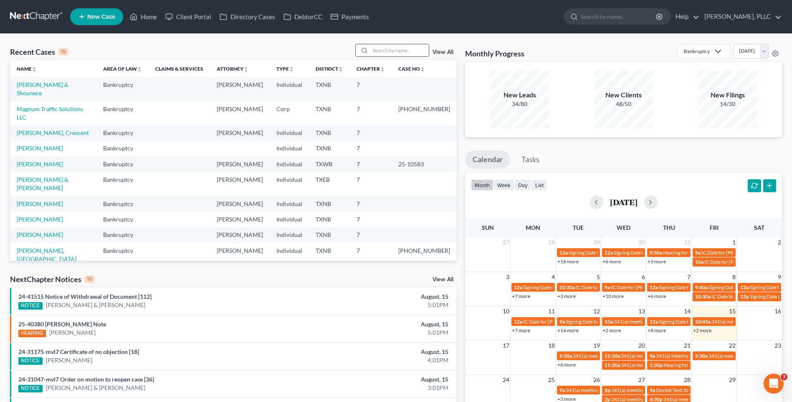
click at [388, 45] on input "search" at bounding box center [399, 50] width 58 height 12
type input "[PERSON_NAME]"
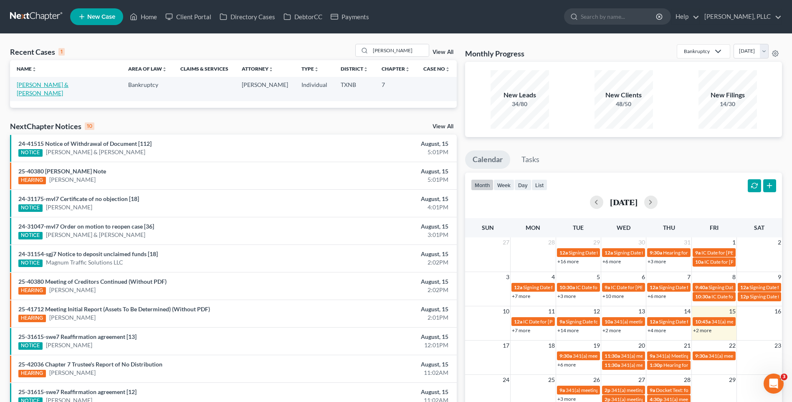
click at [58, 86] on link "Ramsey, Harvey & Kerrica" at bounding box center [43, 88] width 52 height 15
select select "4"
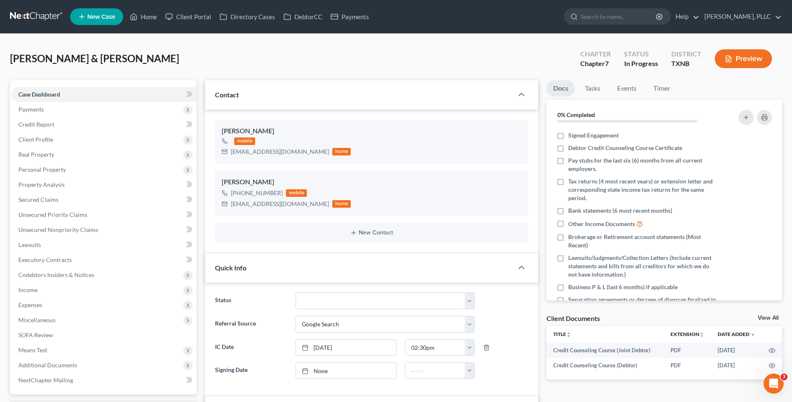
scroll to position [276, 0]
drag, startPoint x: 231, startPoint y: 150, endPoint x: 286, endPoint y: 149, distance: 55.1
click at [286, 149] on div "kerricad@yahoo.com home" at bounding box center [286, 151] width 129 height 11
copy div "kerricad@yahoo.com"
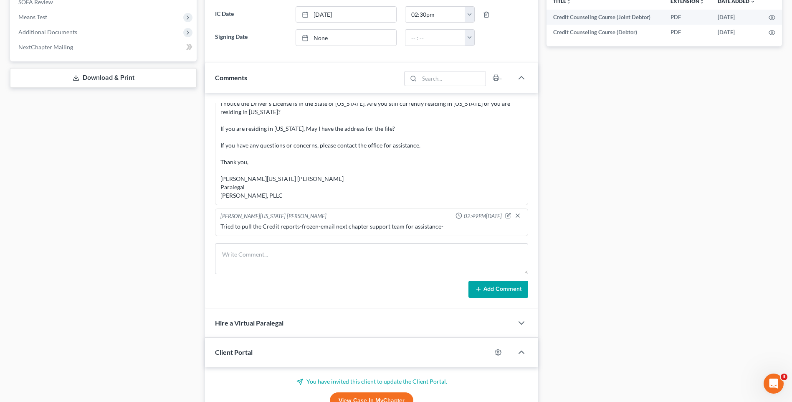
scroll to position [337, 0]
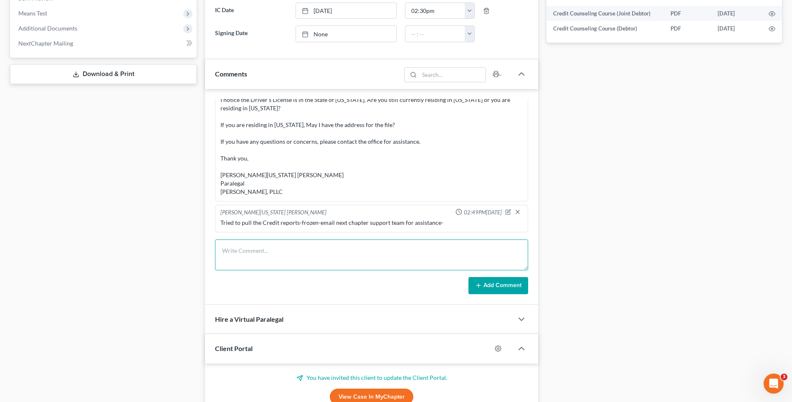
paste textarea "Greetings Harvey and Kerrica Ramsey, I have reviewed the Client portal, at your…"
type textarea "Greetings Harvey and Kerrica Ramsey, I have reviewed the Client portal, at your…"
click at [504, 283] on button "Add Comment" at bounding box center [498, 286] width 60 height 18
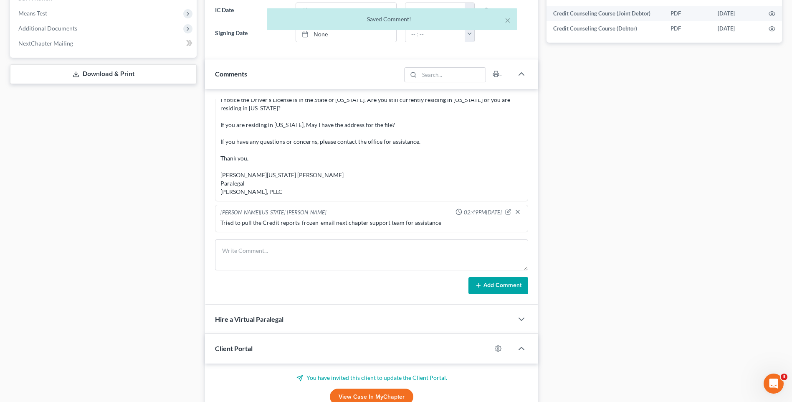
scroll to position [457, 0]
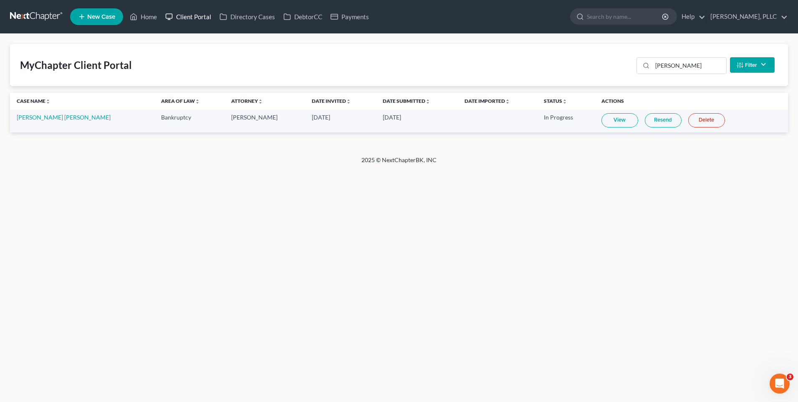
click at [196, 16] on link "Client Portal" at bounding box center [188, 16] width 54 height 15
click at [679, 71] on input "[PERSON_NAME]" at bounding box center [690, 66] width 74 height 16
drag, startPoint x: 665, startPoint y: 65, endPoint x: 641, endPoint y: 66, distance: 23.8
click at [641, 66] on div "[PERSON_NAME]" at bounding box center [682, 65] width 90 height 17
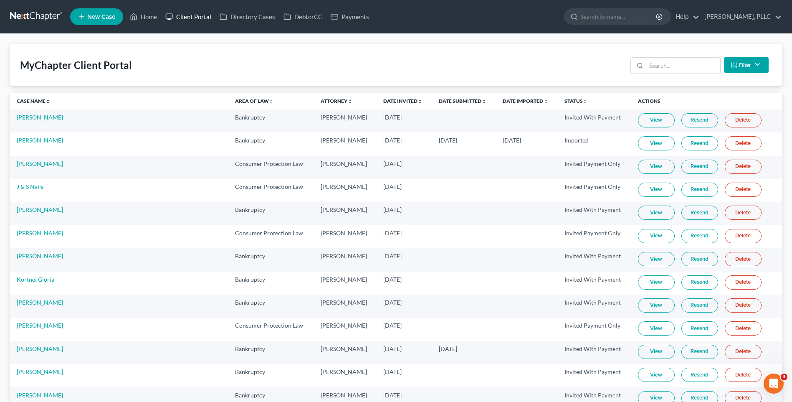
click at [195, 18] on link "Client Portal" at bounding box center [188, 16] width 54 height 15
click at [671, 70] on input "search" at bounding box center [683, 66] width 74 height 16
click at [668, 66] on input "search" at bounding box center [683, 66] width 74 height 16
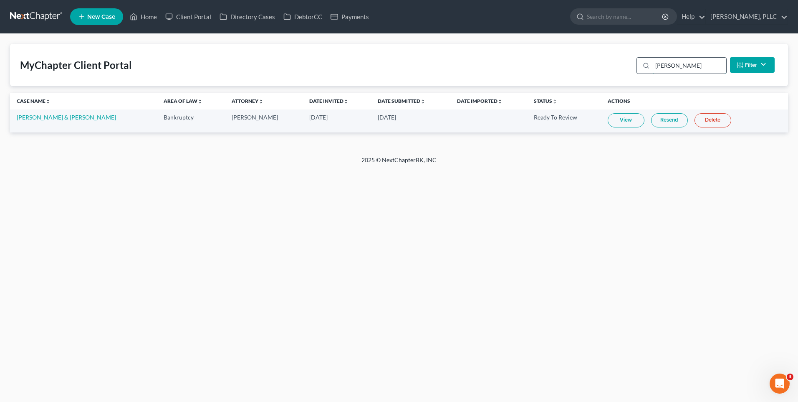
type input "[PERSON_NAME]"
click at [614, 119] on link "View" at bounding box center [626, 120] width 37 height 14
